Goal: Task Accomplishment & Management: Manage account settings

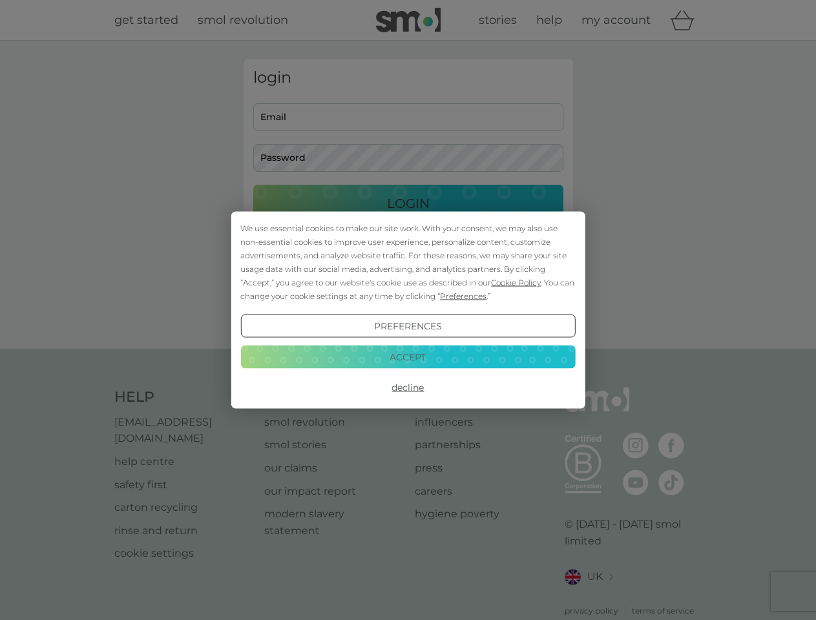
click at [516, 282] on span "Cookie Policy" at bounding box center [516, 283] width 50 height 10
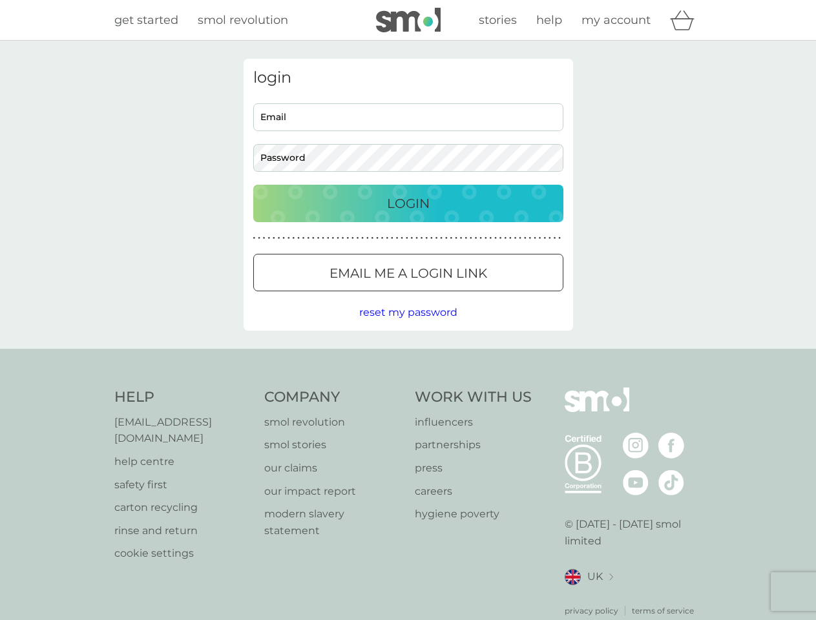
click at [462, 296] on div "login Email Password Login ● ● ● ● ● ● ● ● ● ● ● ● ● ● ● ● ● ● ● ● ● ● ● ● ● ● …" at bounding box center [408, 195] width 329 height 272
click at [408, 326] on div "login Email Password Login ● ● ● ● ● ● ● ● ● ● ● ● ● ● ● ● ● ● ● ● ● ● ● ● ● ● …" at bounding box center [408, 195] width 329 height 272
click at [408, 388] on div "Help [EMAIL_ADDRESS][DOMAIN_NAME] help centre safety first carton recycling rin…" at bounding box center [408, 502] width 588 height 229
click at [408, 357] on div "Help [EMAIL_ADDRESS][DOMAIN_NAME] help centre safety first carton recycling rin…" at bounding box center [408, 502] width 816 height 307
